Goal: Ask a question

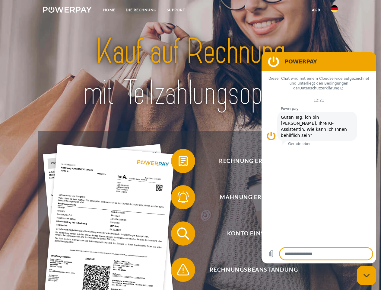
click at [67, 11] on img at bounding box center [67, 10] width 49 height 6
click at [334, 11] on img at bounding box center [334, 8] width 7 height 7
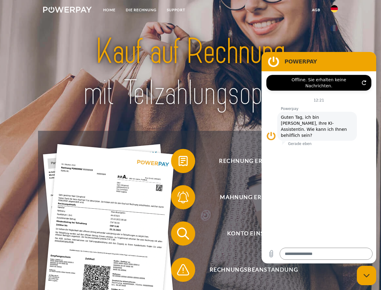
click at [316, 10] on link "agb" at bounding box center [316, 10] width 19 height 11
click at [179, 162] on span at bounding box center [174, 161] width 30 height 30
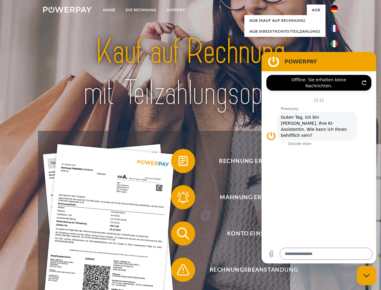
click at [179, 198] on span at bounding box center [174, 197] width 30 height 30
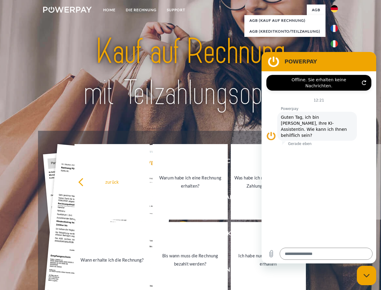
click at [179, 235] on link "Bis wann muss die Rechnung bezahlt werden?" at bounding box center [190, 259] width 75 height 75
click at [179, 271] on span at bounding box center [174, 269] width 30 height 30
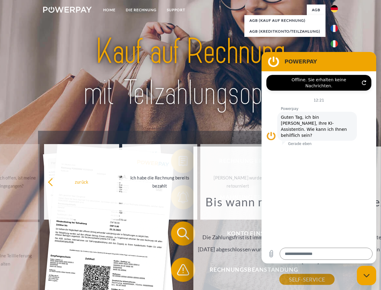
click at [367, 275] on icon "Messaging-Fenster schließen" at bounding box center [367, 275] width 6 height 4
type textarea "*"
